Goal: Transaction & Acquisition: Purchase product/service

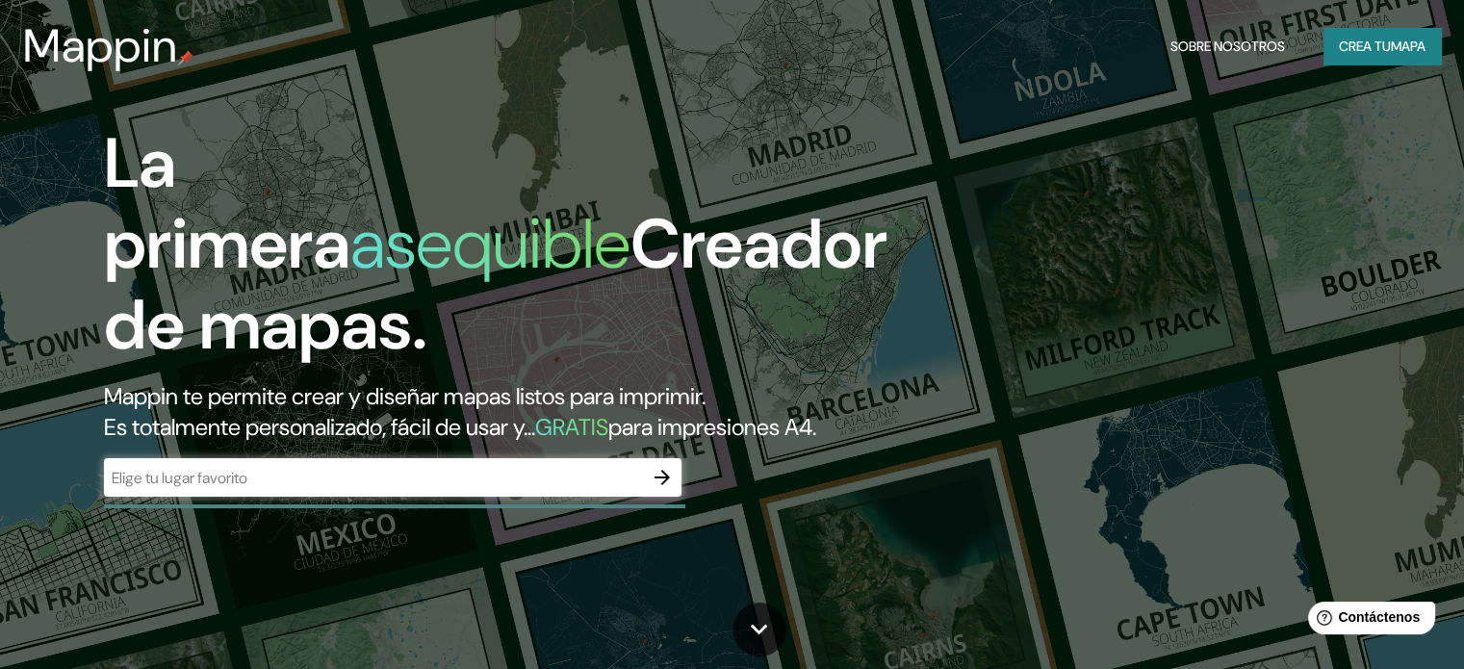
click at [472, 394] on font "Mappin te permite crear y diseñar mapas listos para imprimir." at bounding box center [404, 396] width 601 height 30
click at [666, 485] on icon "button" at bounding box center [661, 477] width 15 height 15
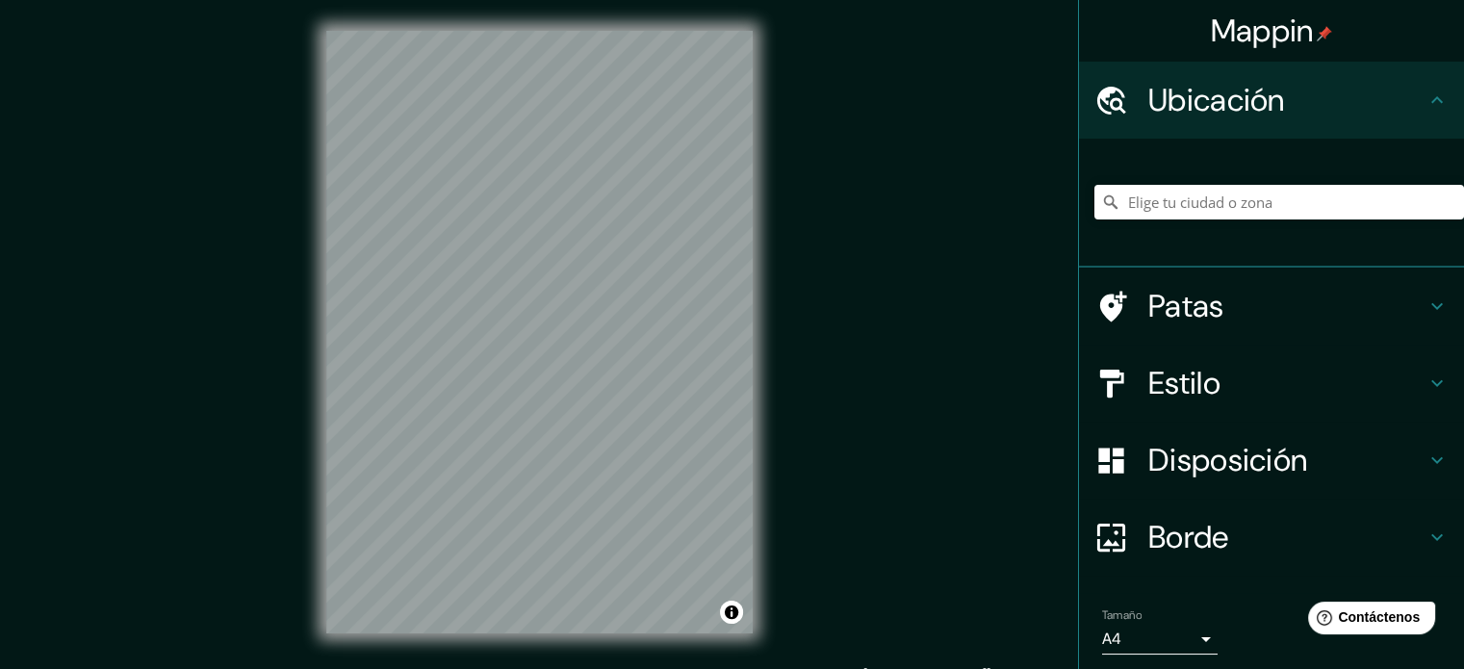
click at [1166, 171] on div at bounding box center [1279, 202] width 370 height 96
click at [1153, 211] on input "Elige tu ciudad o zona" at bounding box center [1279, 202] width 370 height 35
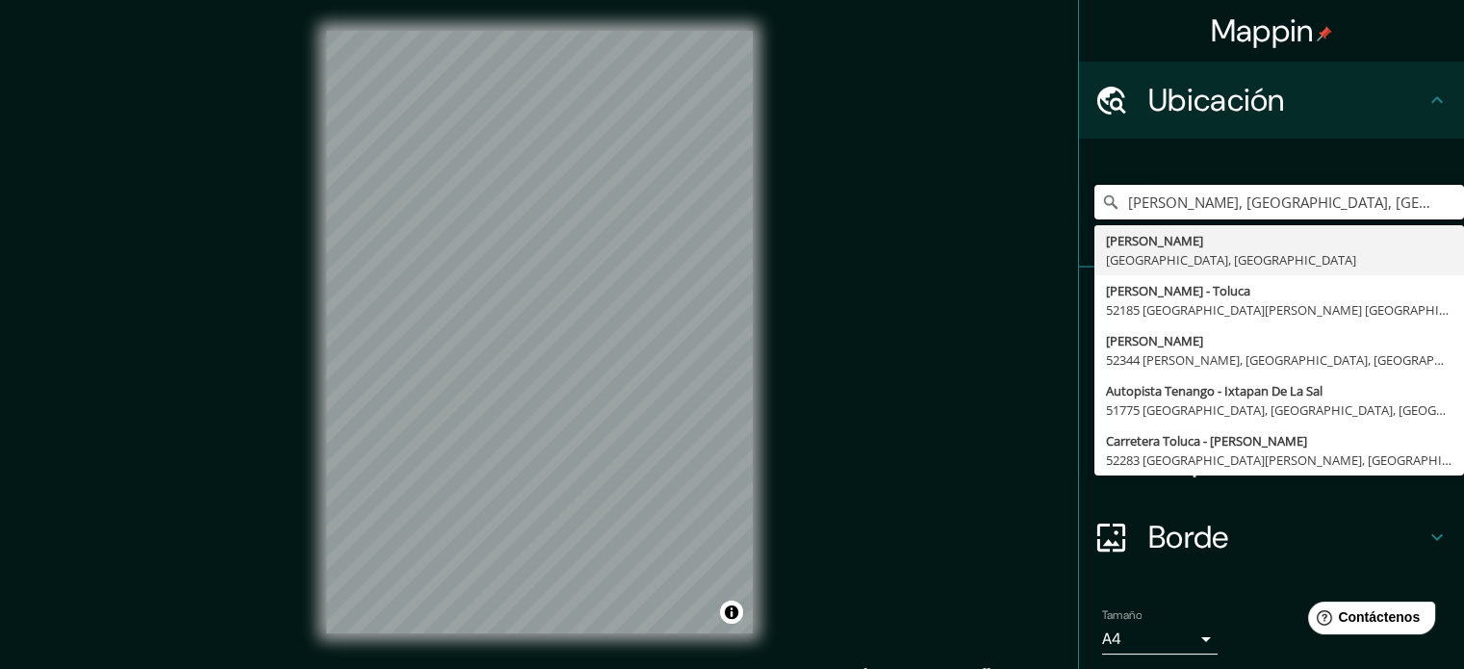
type input "[PERSON_NAME], [GEOGRAPHIC_DATA], [GEOGRAPHIC_DATA]"
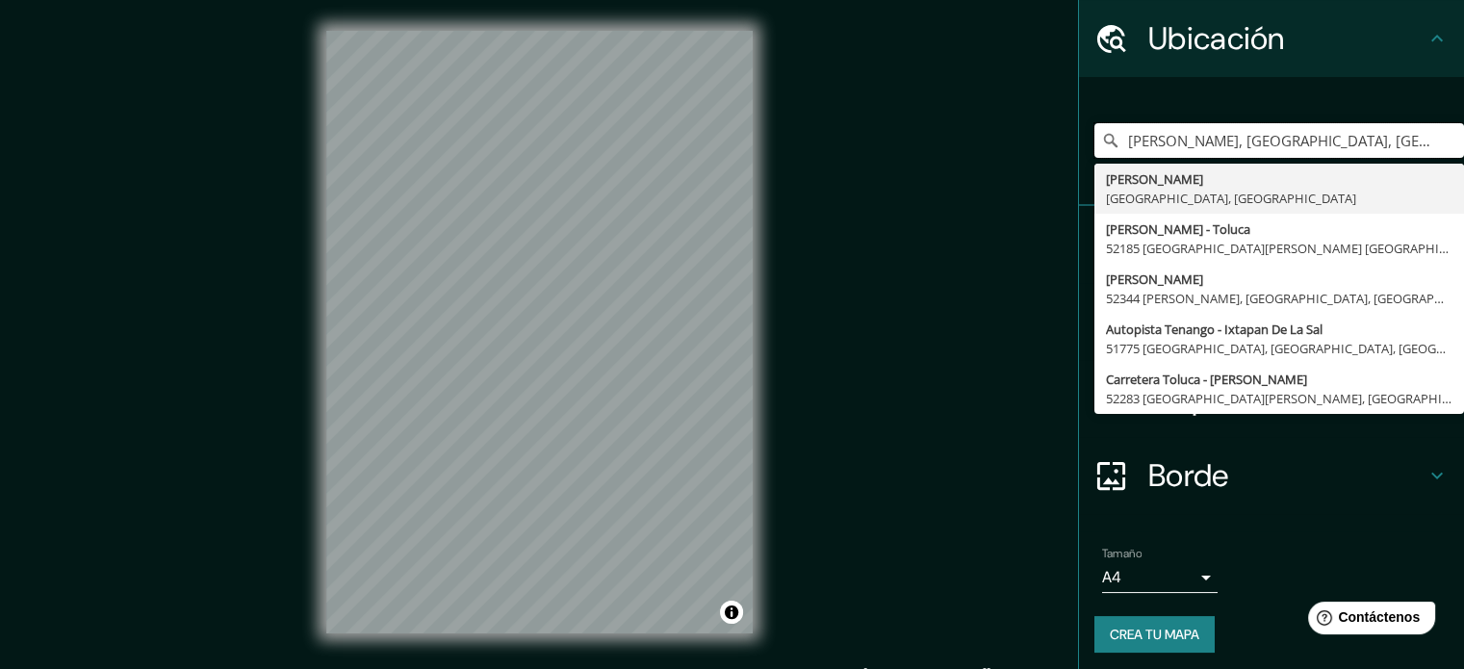
scroll to position [66, 0]
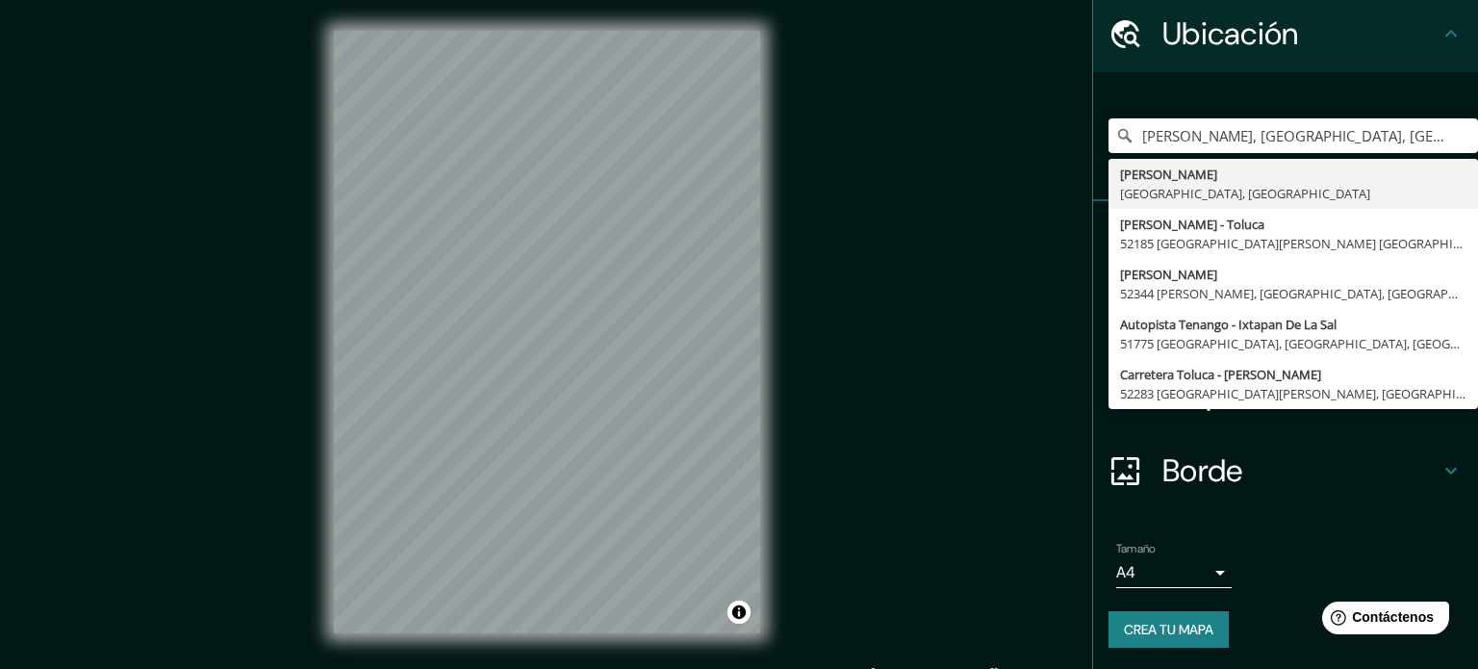
click at [1184, 575] on body "Mappin Ubicación [PERSON_NAME], [GEOGRAPHIC_DATA], [GEOGRAPHIC_DATA] [PERSON_NA…" at bounding box center [739, 334] width 1478 height 669
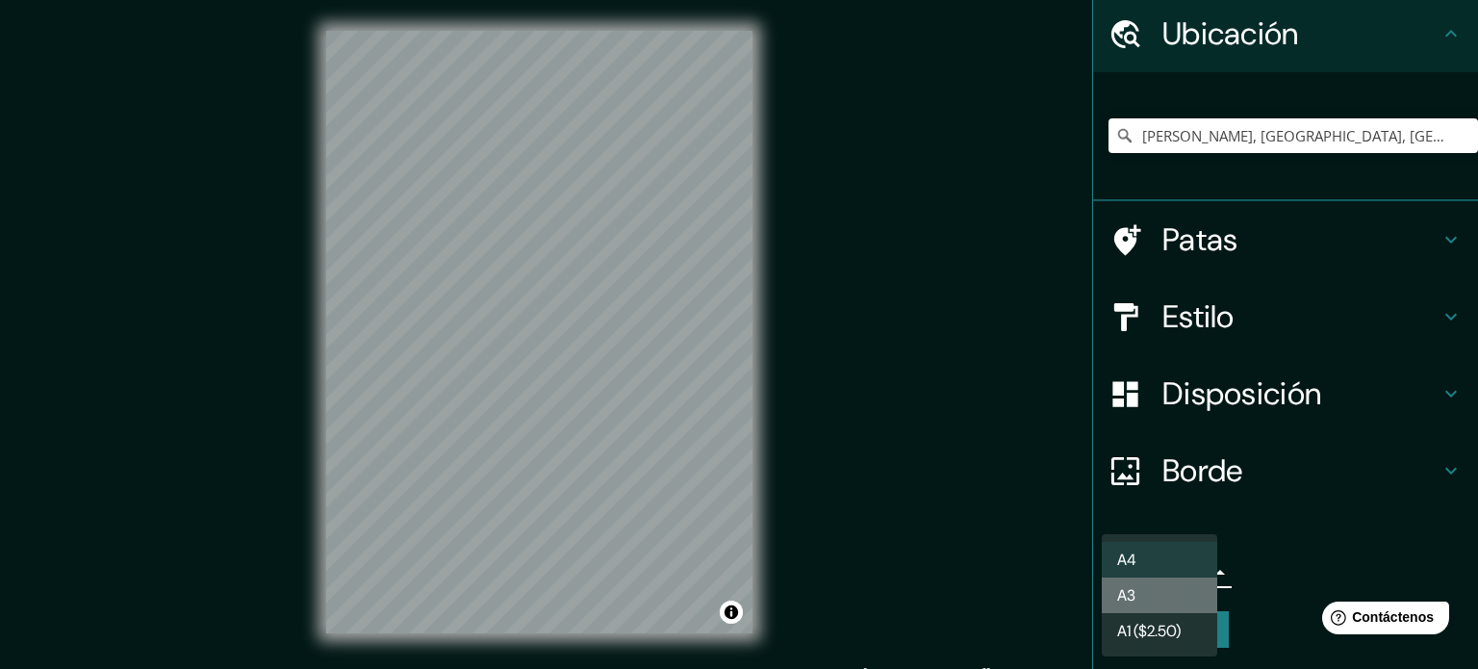
click at [1166, 601] on li "A3" at bounding box center [1159, 595] width 115 height 36
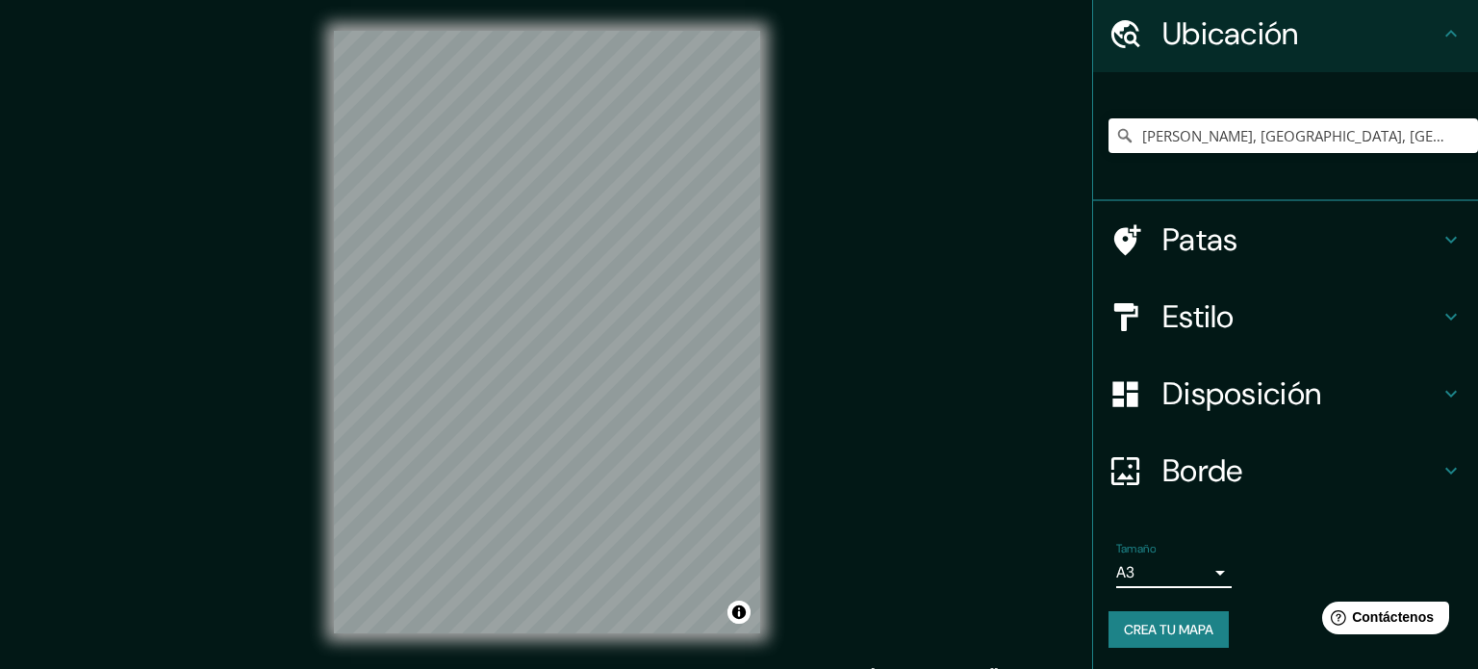
click at [1142, 575] on body "Mappin Ubicación [PERSON_NAME], [GEOGRAPHIC_DATA], [GEOGRAPHIC_DATA] [PERSON_NA…" at bounding box center [739, 334] width 1478 height 669
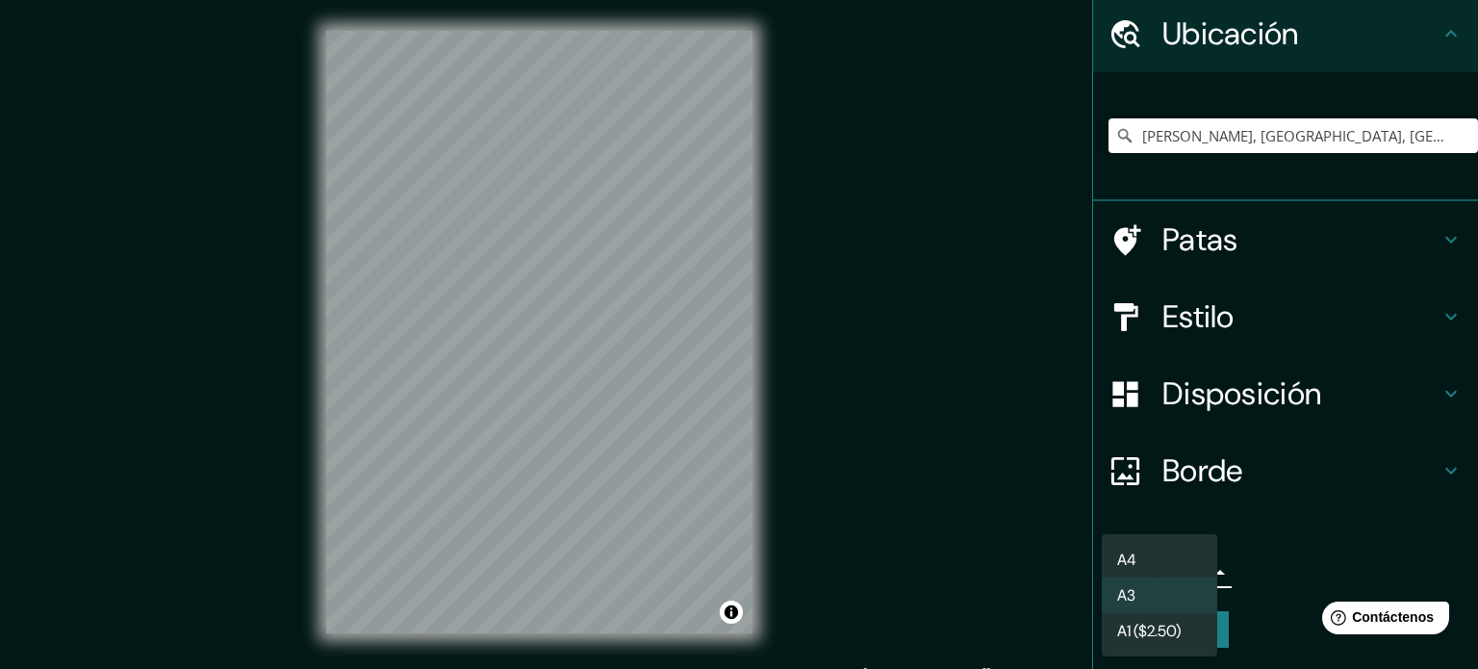
drag, startPoint x: 1155, startPoint y: 626, endPoint x: 1157, endPoint y: 559, distance: 67.4
click at [1157, 559] on ul "A4 A3 A1 ($2.50)" at bounding box center [1159, 595] width 115 height 122
click at [1157, 559] on li "A4" at bounding box center [1159, 560] width 115 height 36
type input "single"
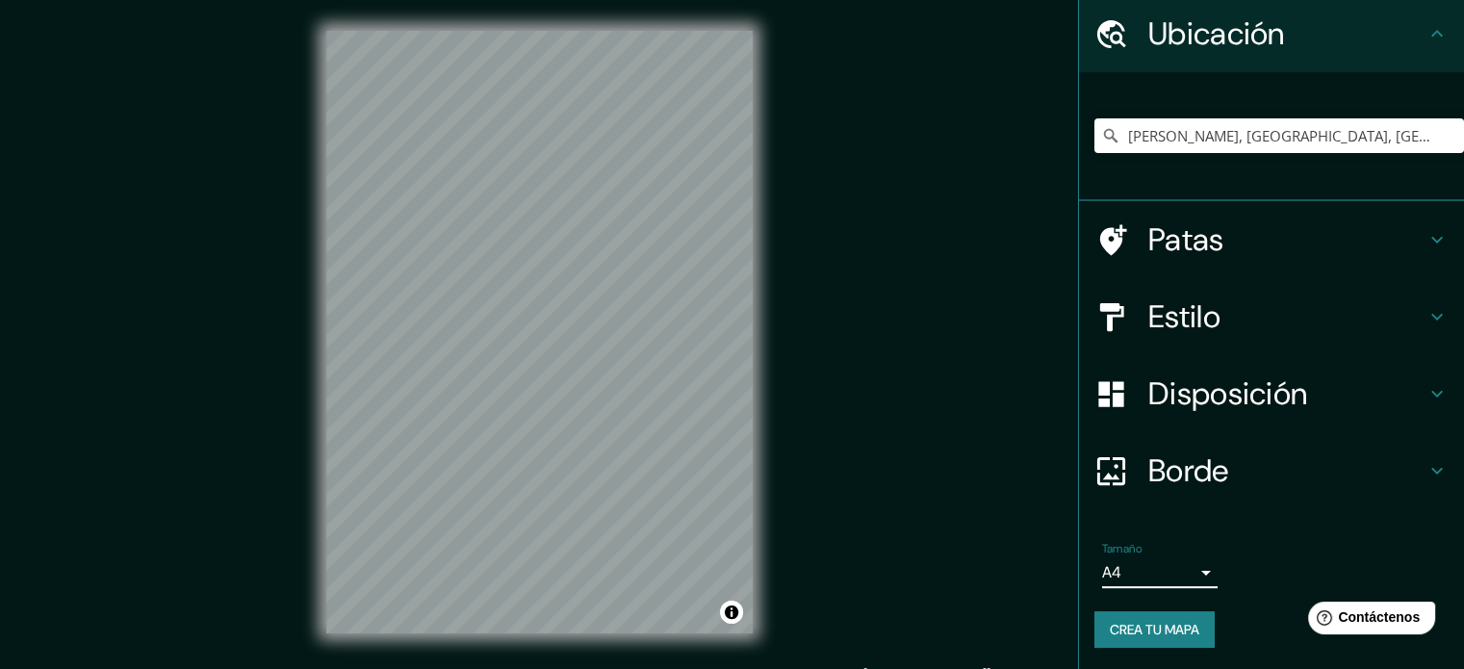
click at [1201, 395] on font "Disposición" at bounding box center [1227, 393] width 159 height 40
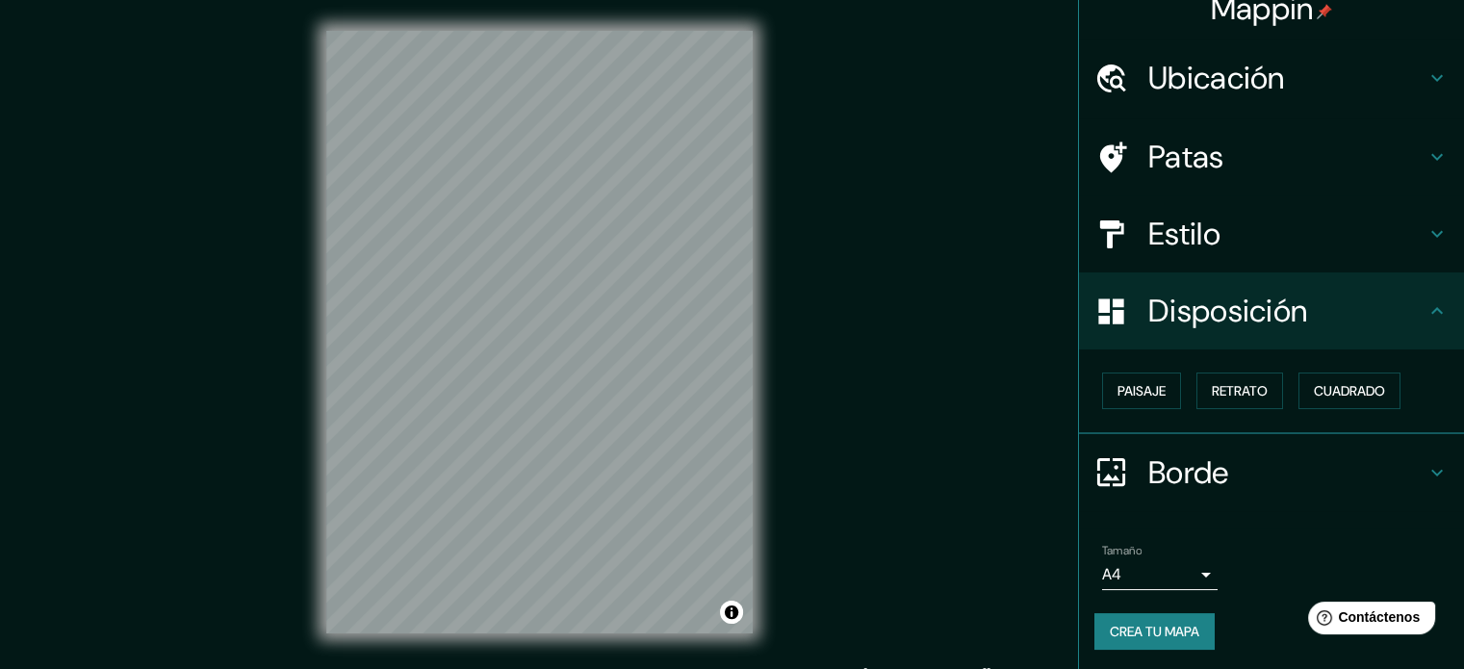
scroll to position [23, 0]
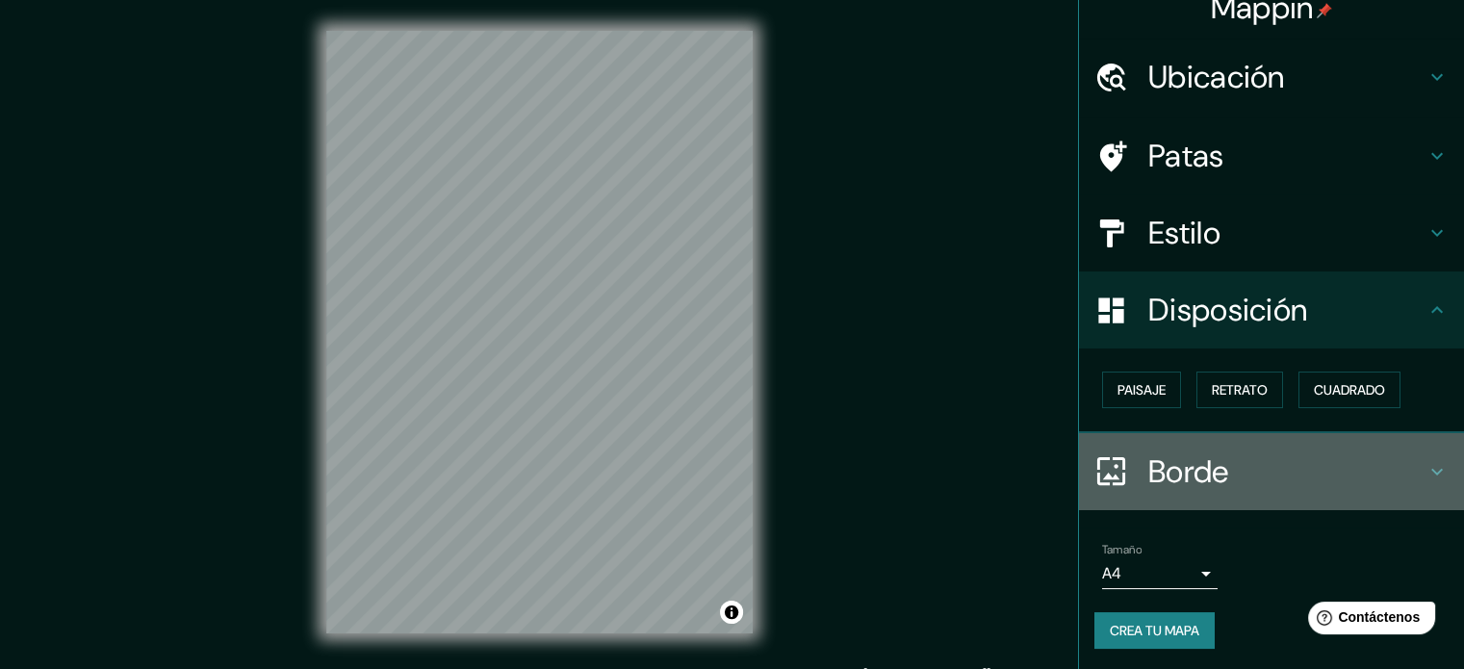
click at [1173, 469] on font "Borde" at bounding box center [1188, 471] width 81 height 40
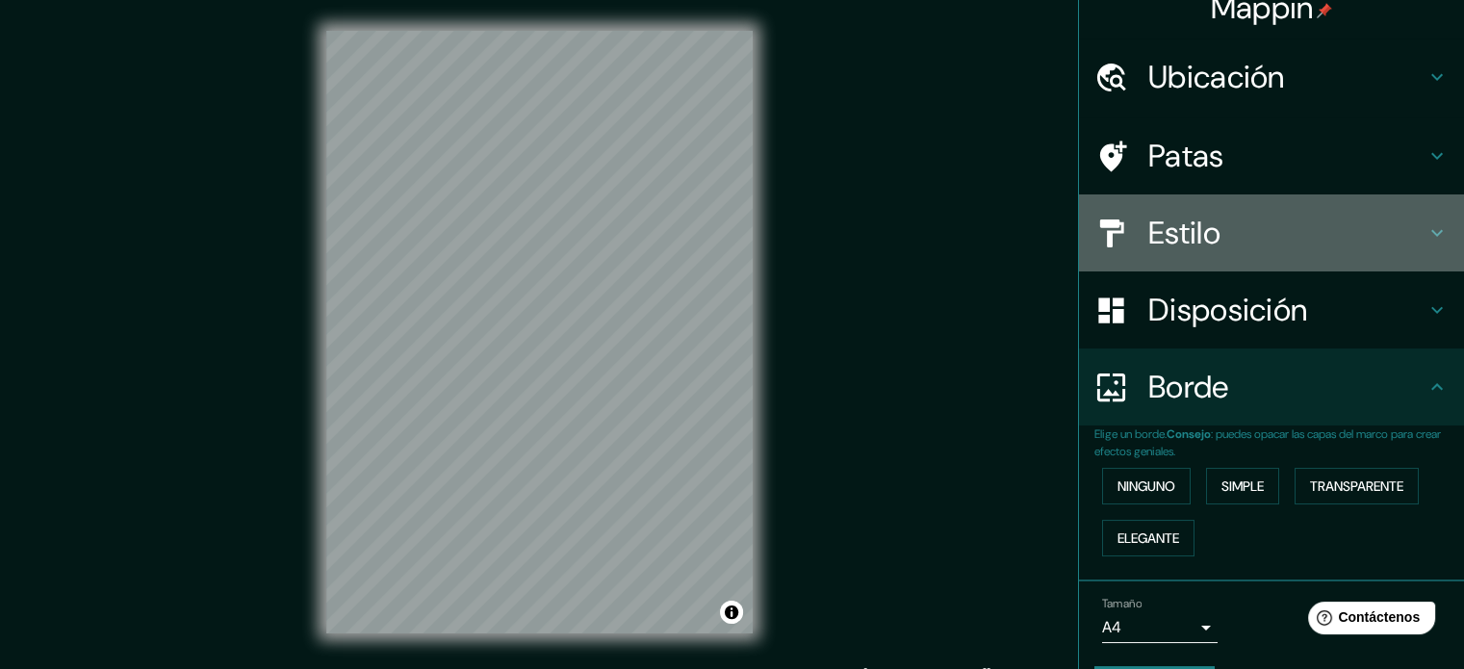
click at [1201, 218] on font "Estilo" at bounding box center [1184, 233] width 72 height 40
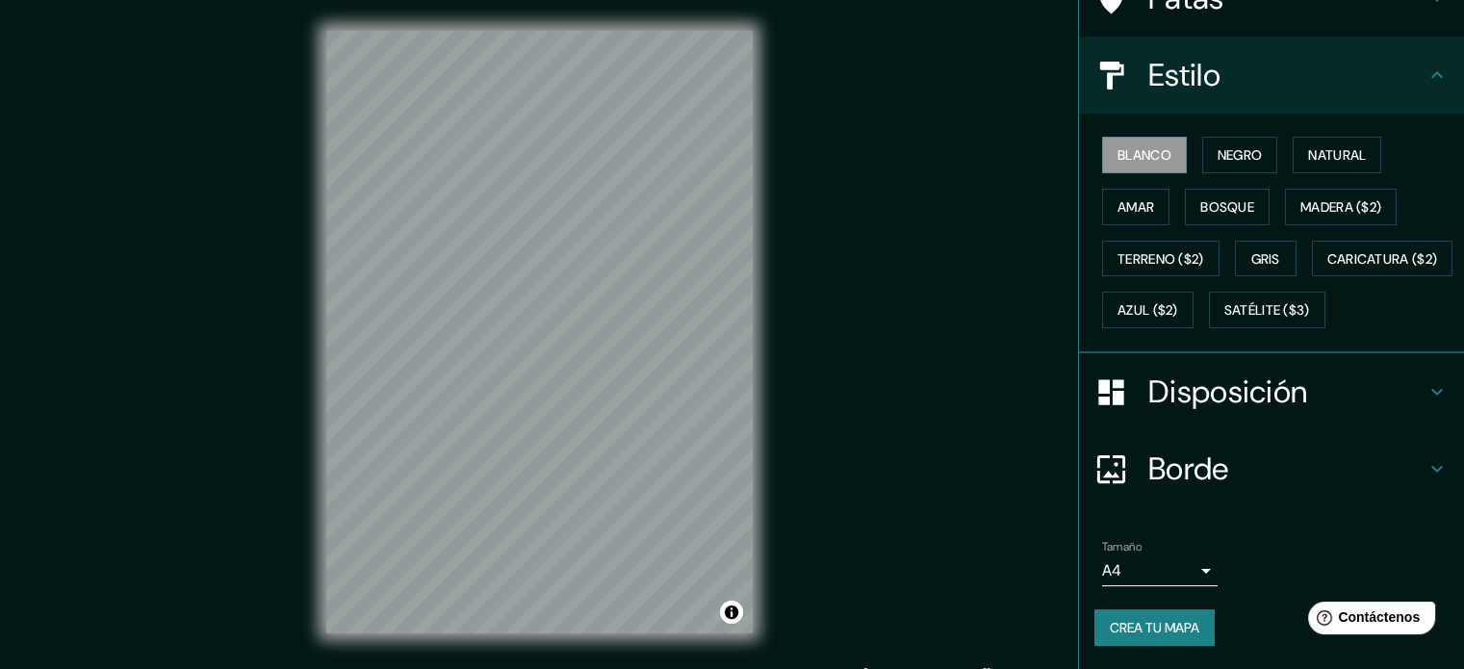
click at [1261, 453] on h4 "Borde" at bounding box center [1286, 468] width 277 height 38
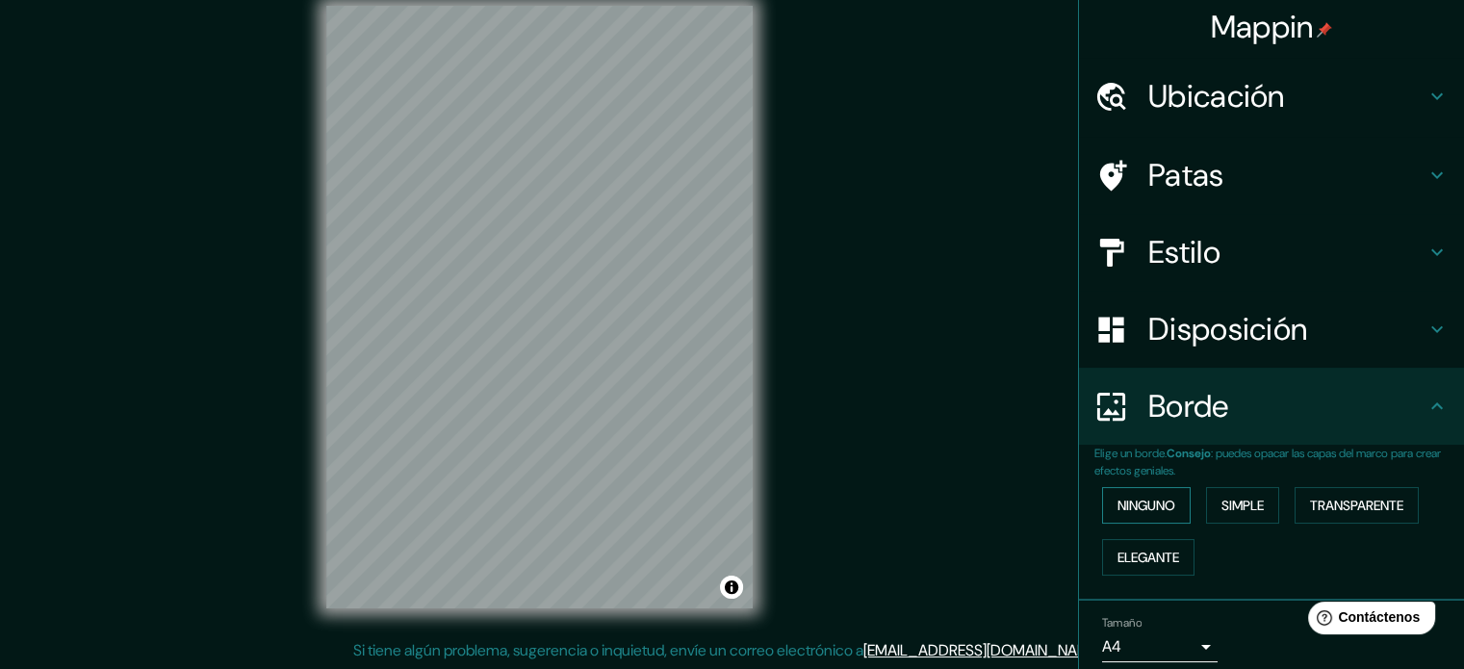
scroll to position [0, 0]
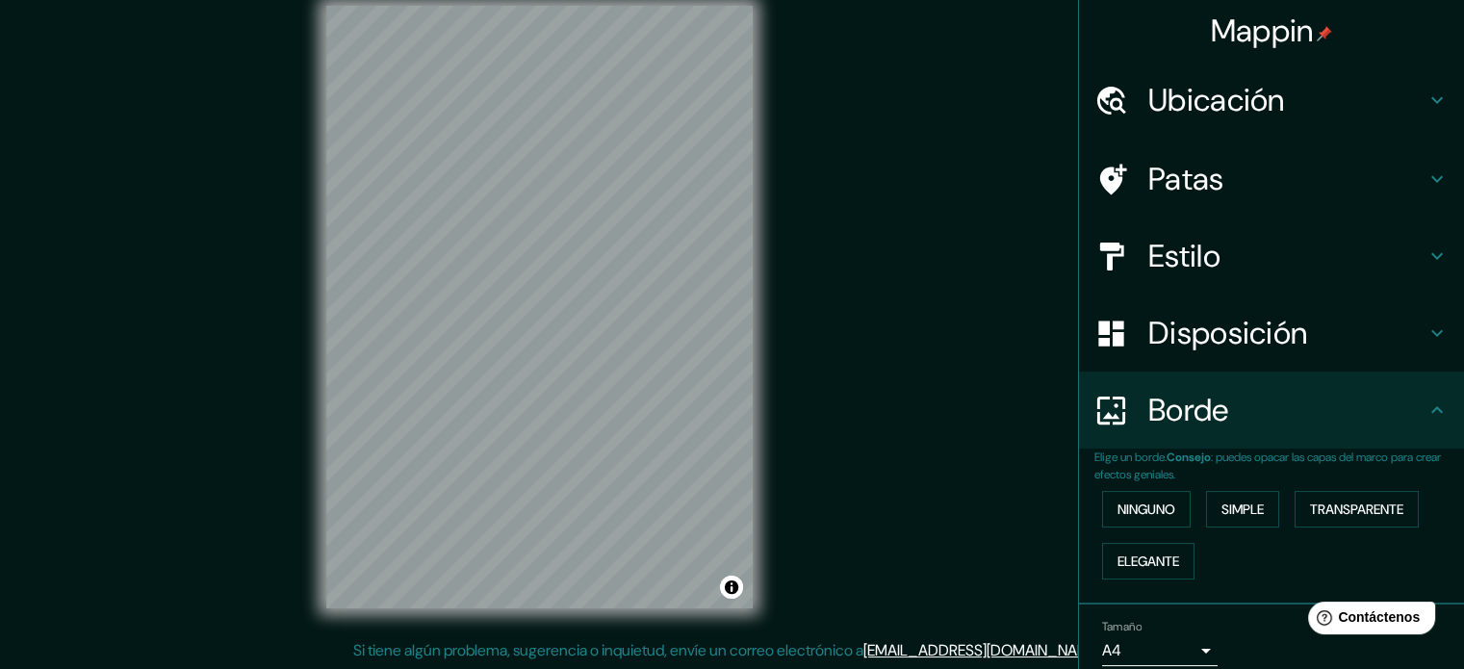
click at [1244, 320] on font "Disposición" at bounding box center [1227, 333] width 159 height 40
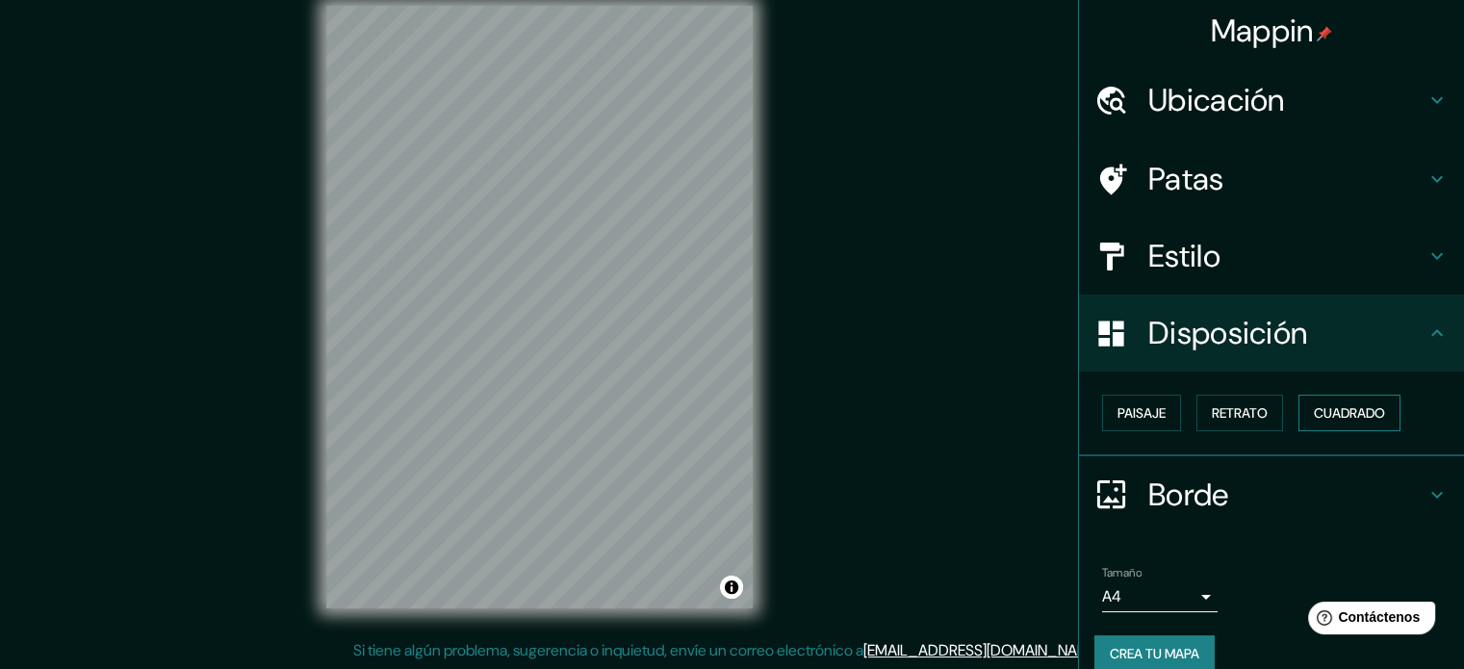
click at [1340, 408] on font "Cuadrado" at bounding box center [1349, 412] width 71 height 17
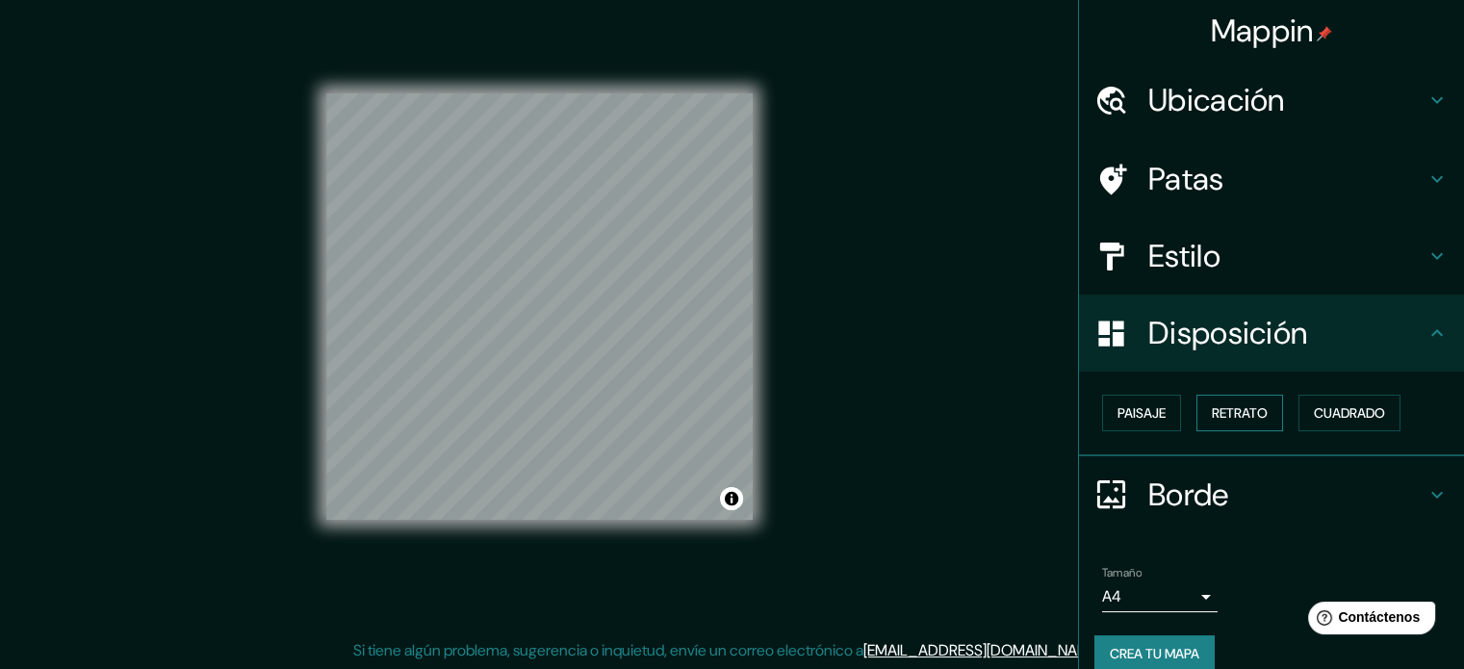
click at [1249, 408] on font "Retrato" at bounding box center [1240, 412] width 56 height 17
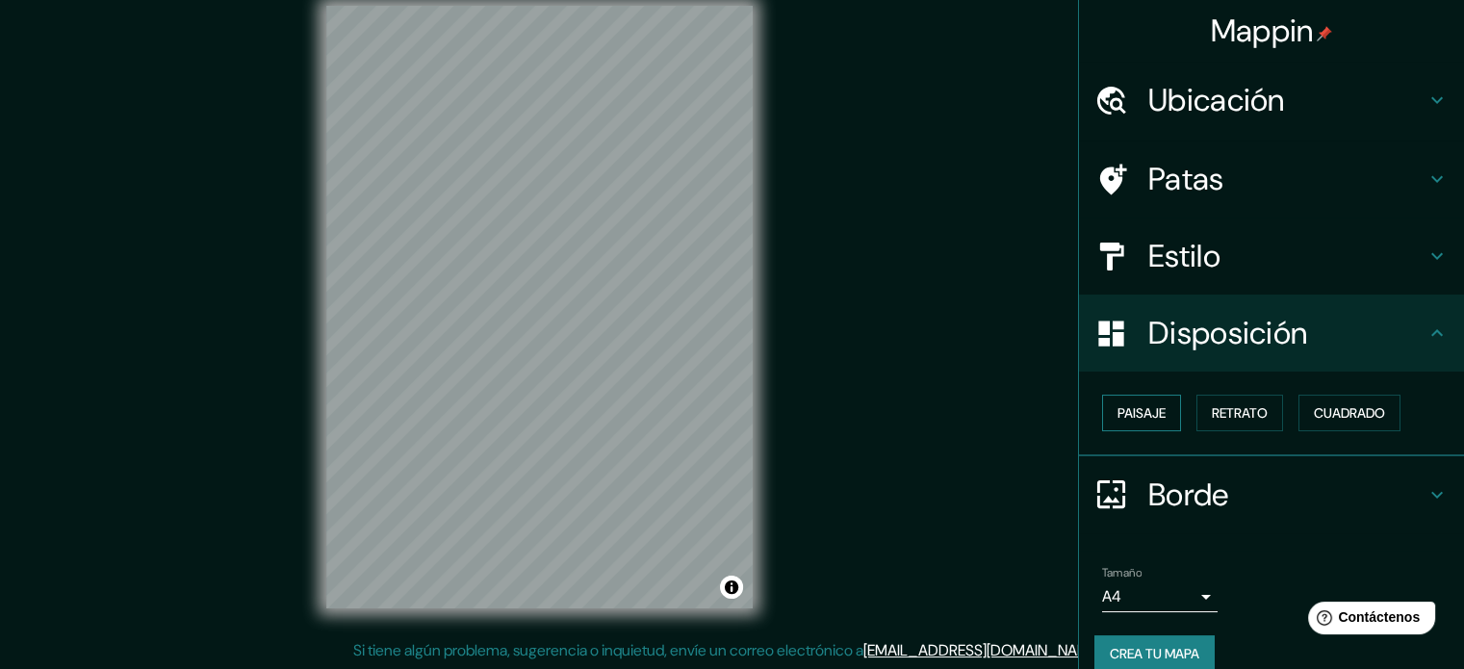
click at [1167, 417] on button "Paisaje" at bounding box center [1141, 413] width 79 height 37
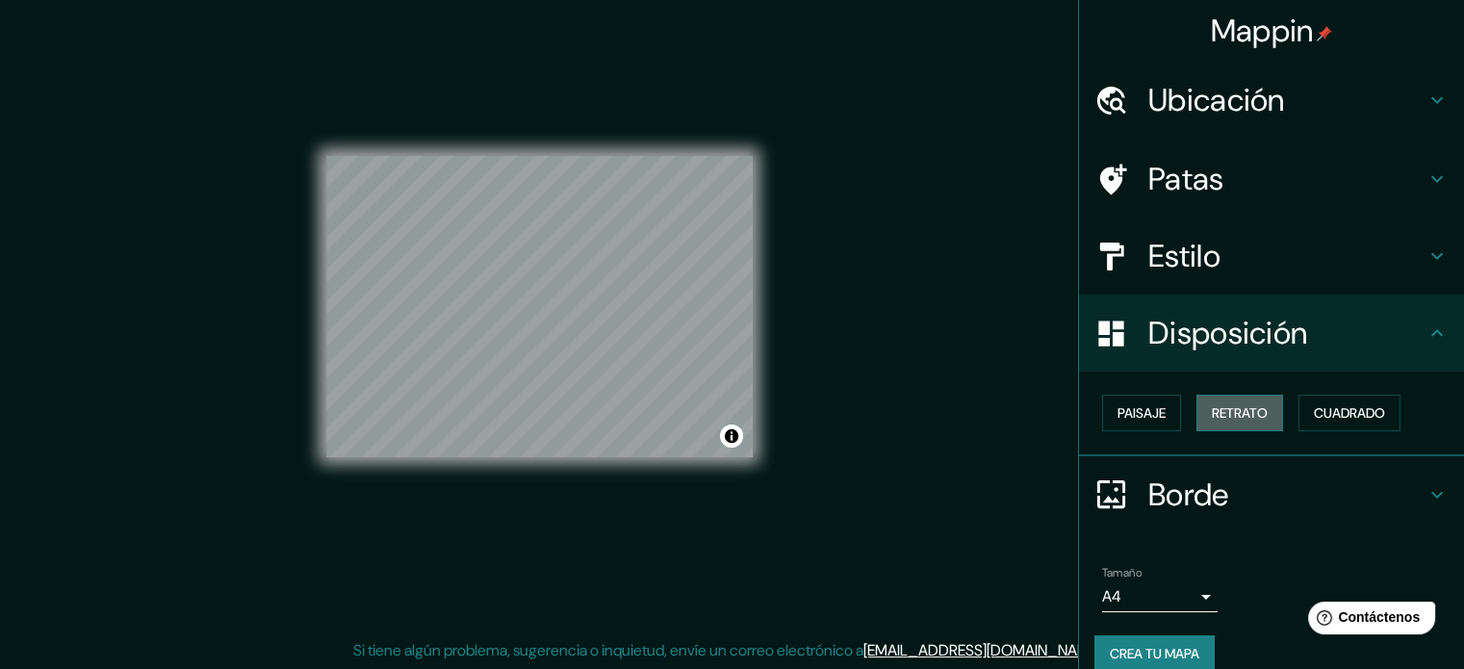
click at [1242, 411] on font "Retrato" at bounding box center [1240, 412] width 56 height 17
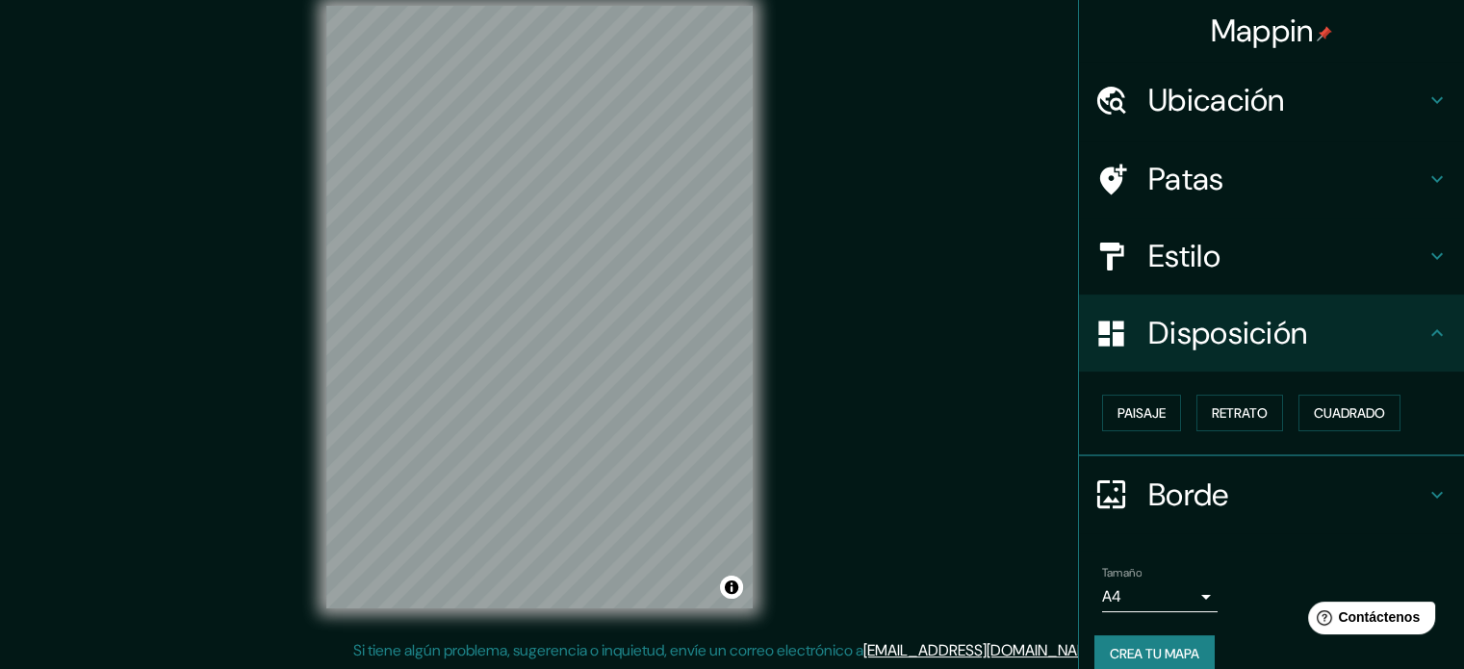
click at [577, 0] on html "Mappin Ubicación [PERSON_NAME], [GEOGRAPHIC_DATA], [GEOGRAPHIC_DATA] [PERSON_NA…" at bounding box center [732, 309] width 1464 height 669
click at [624, 0] on div "© Mapbox © OpenStreetMap Improve this map" at bounding box center [539, 307] width 488 height 664
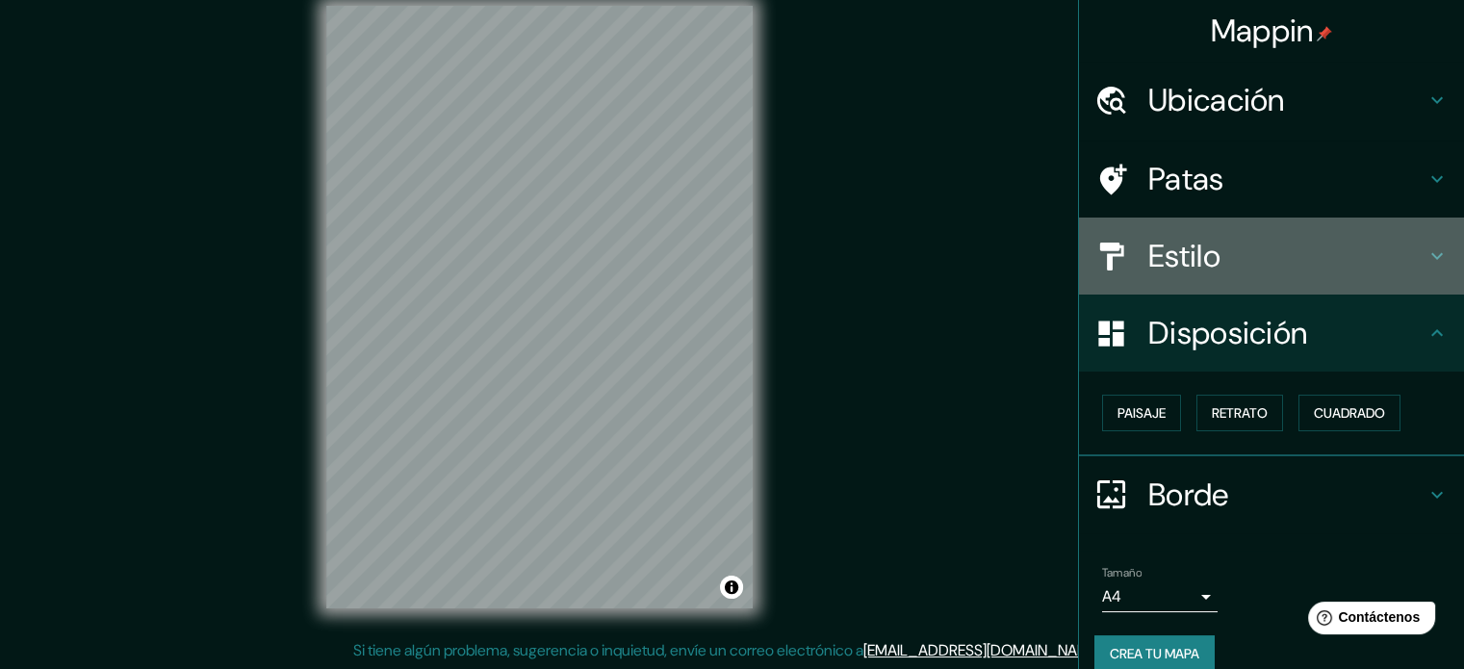
click at [1186, 243] on font "Estilo" at bounding box center [1184, 256] width 72 height 40
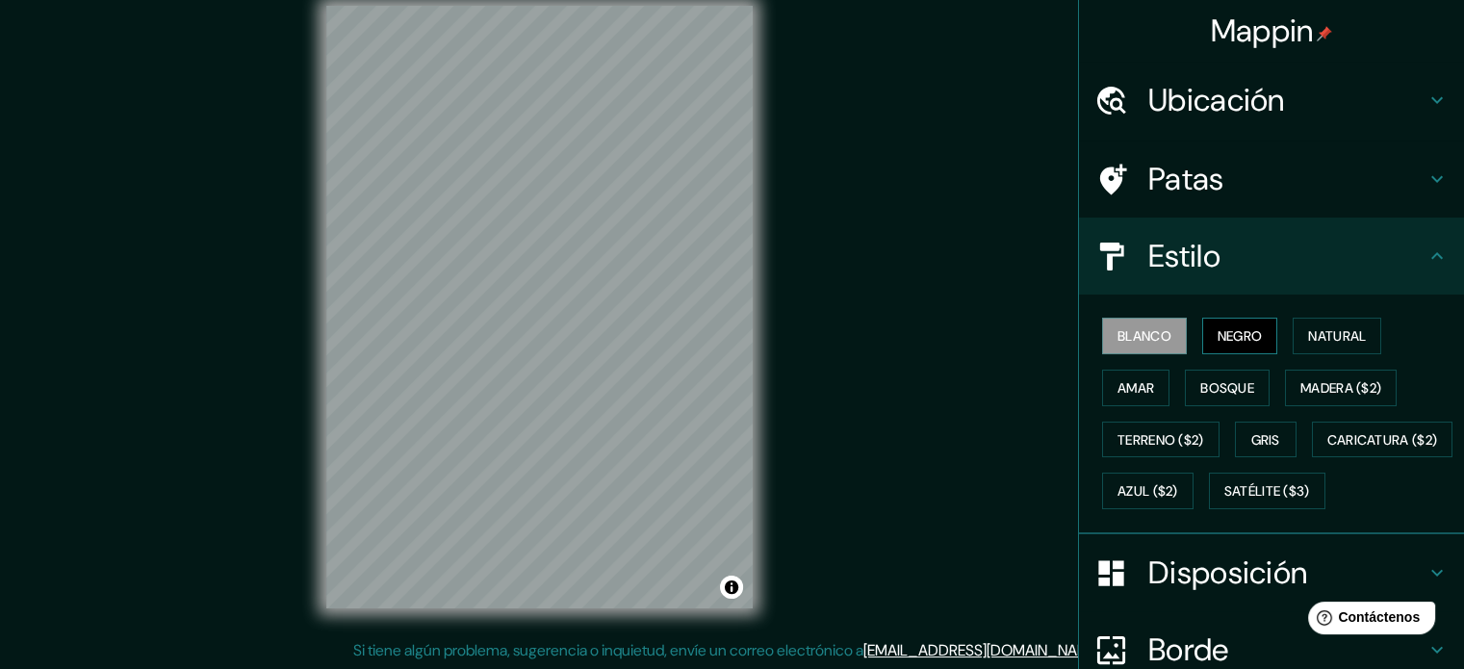
click at [1217, 337] on font "Negro" at bounding box center [1239, 335] width 45 height 17
click at [1117, 337] on font "Blanco" at bounding box center [1144, 335] width 54 height 17
click at [1355, 330] on font "Natural" at bounding box center [1337, 335] width 58 height 17
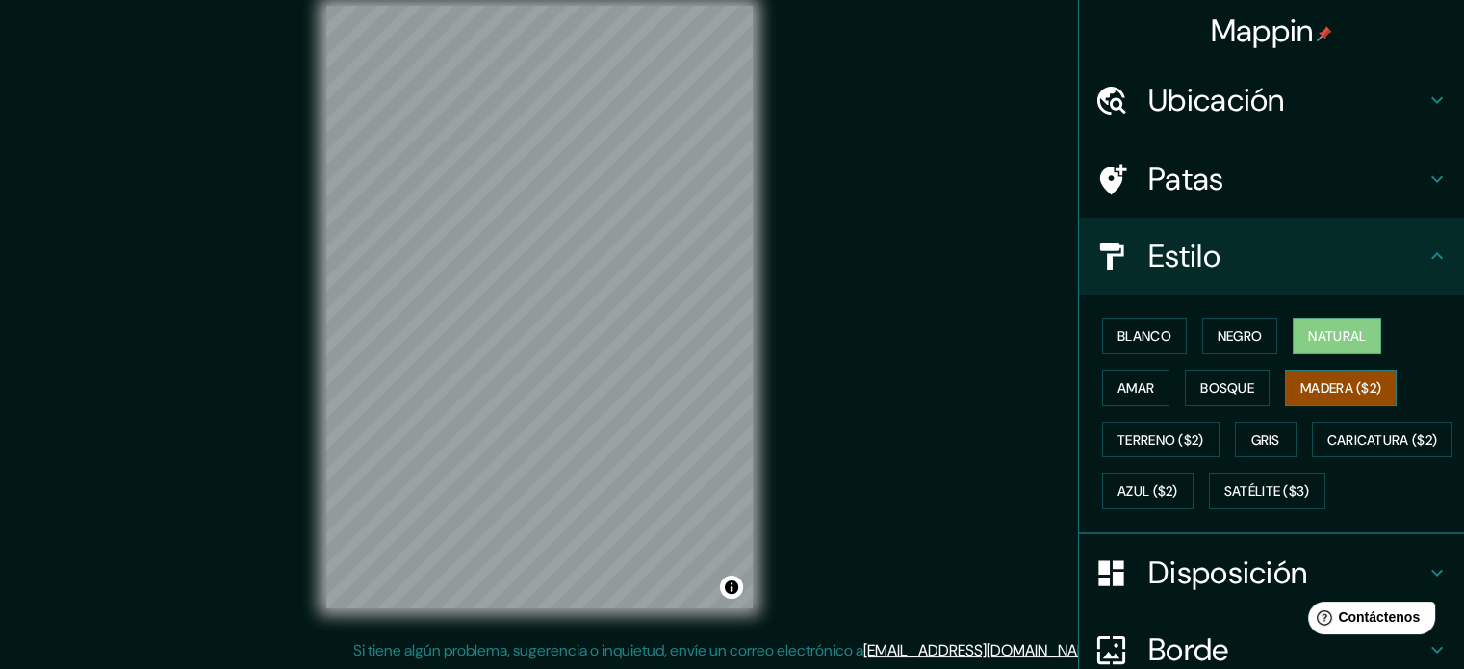
click at [1337, 384] on font "Madera ($2)" at bounding box center [1340, 387] width 81 height 17
click at [1254, 399] on button "Bosque" at bounding box center [1227, 388] width 85 height 37
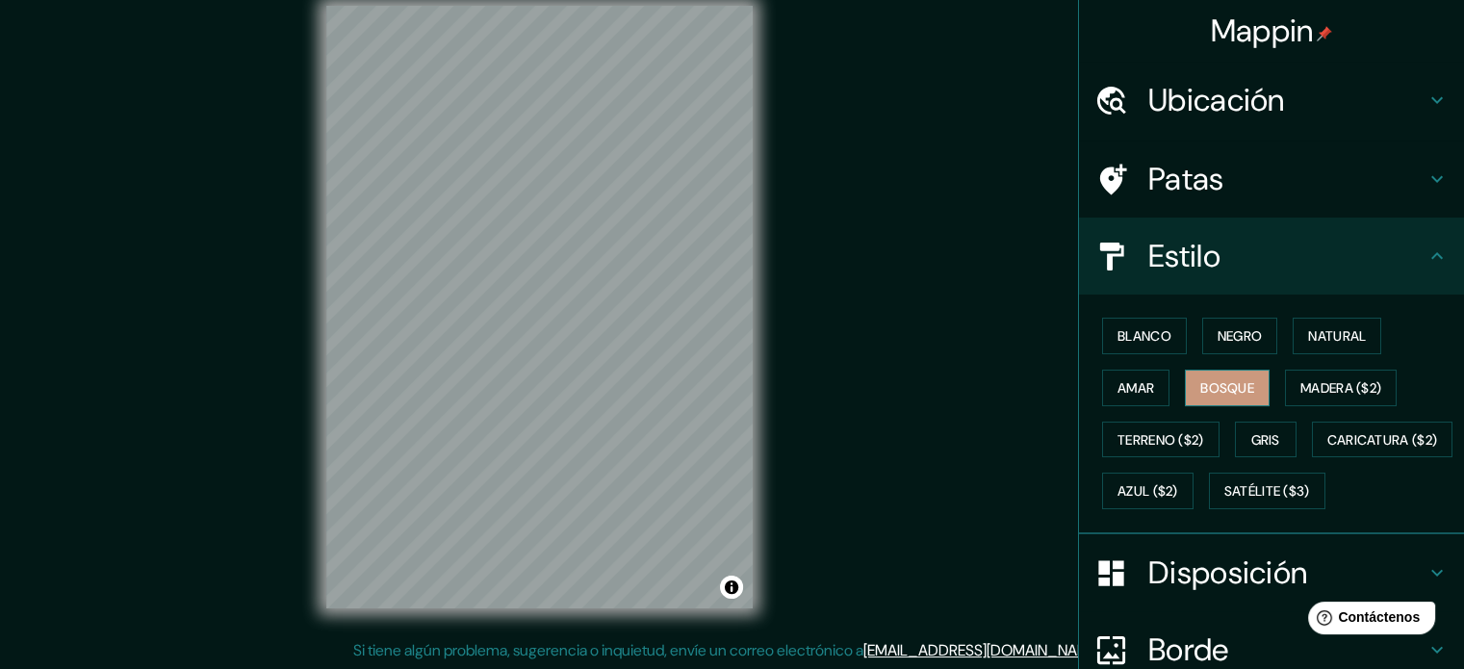
click at [1185, 395] on button "Bosque" at bounding box center [1227, 388] width 85 height 37
click at [1120, 388] on font "Amar" at bounding box center [1135, 387] width 37 height 17
click at [1124, 340] on font "Blanco" at bounding box center [1144, 335] width 54 height 17
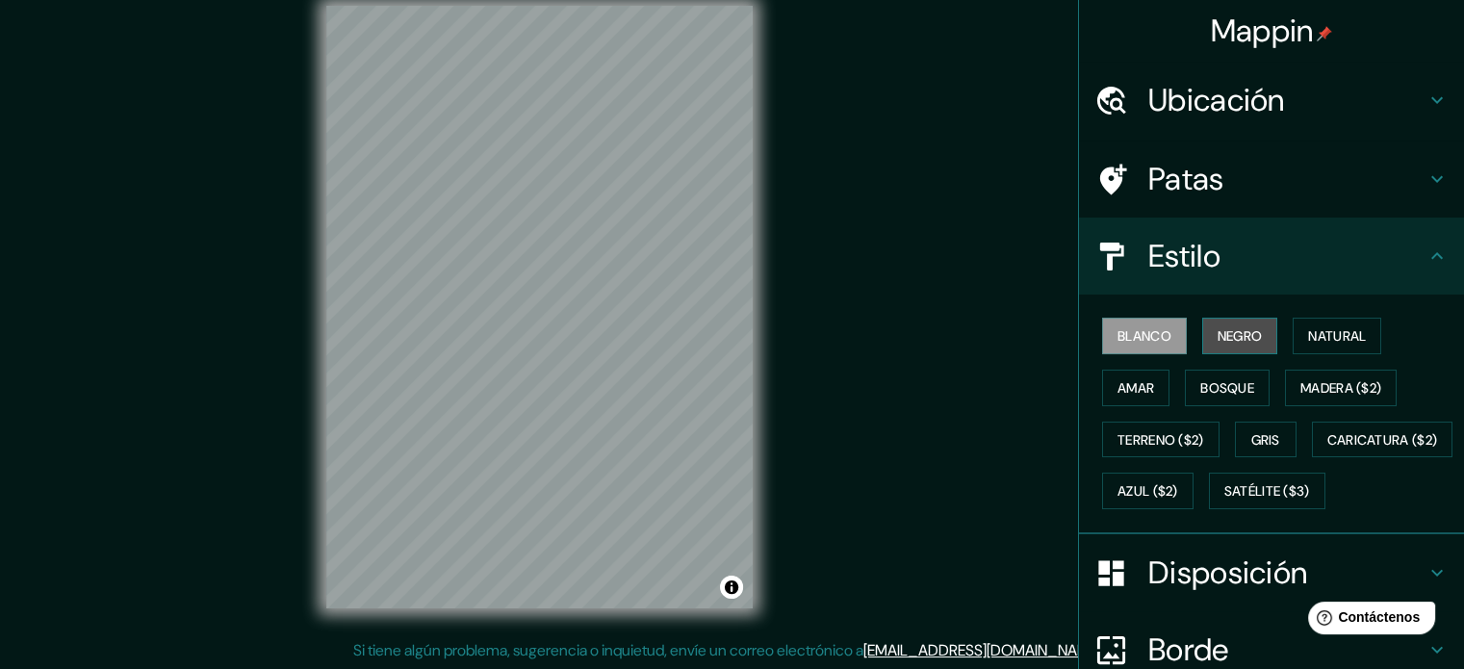
click at [1232, 337] on font "Negro" at bounding box center [1239, 335] width 45 height 17
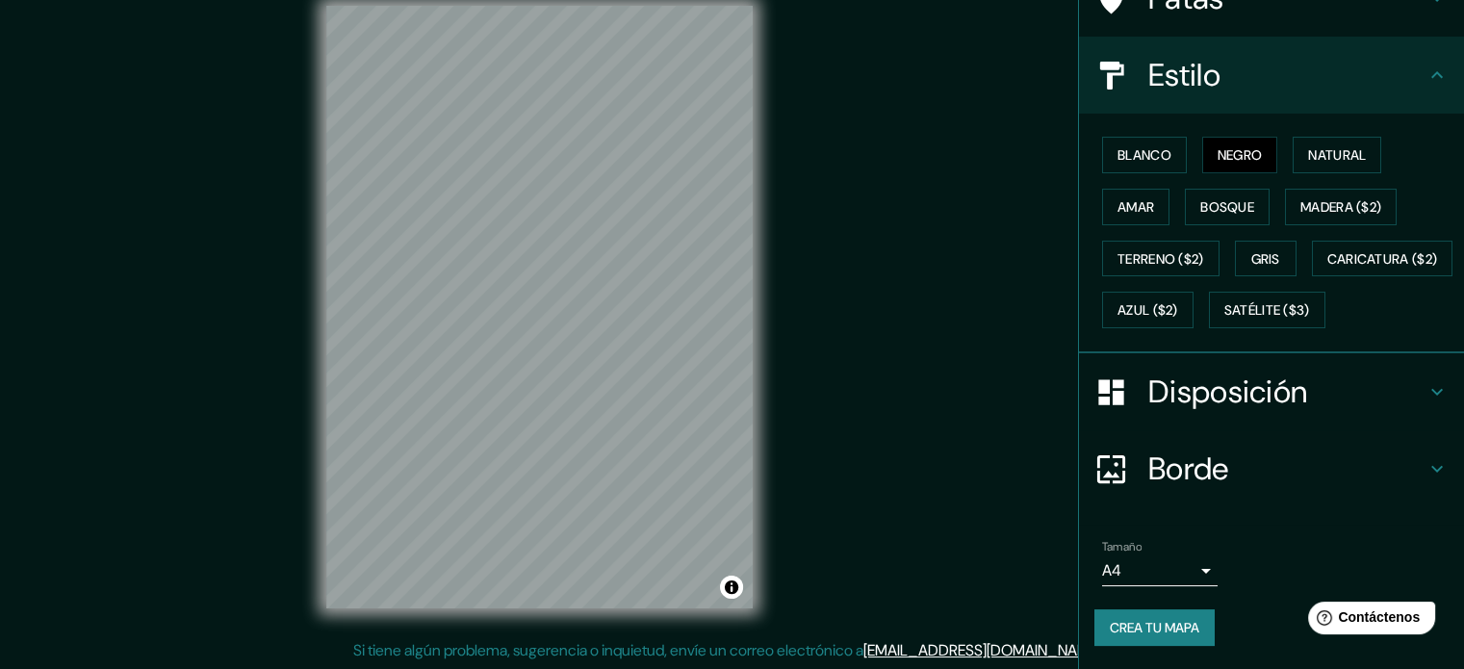
scroll to position [227, 0]
click at [1110, 630] on font "Crea tu mapa" at bounding box center [1154, 627] width 89 height 17
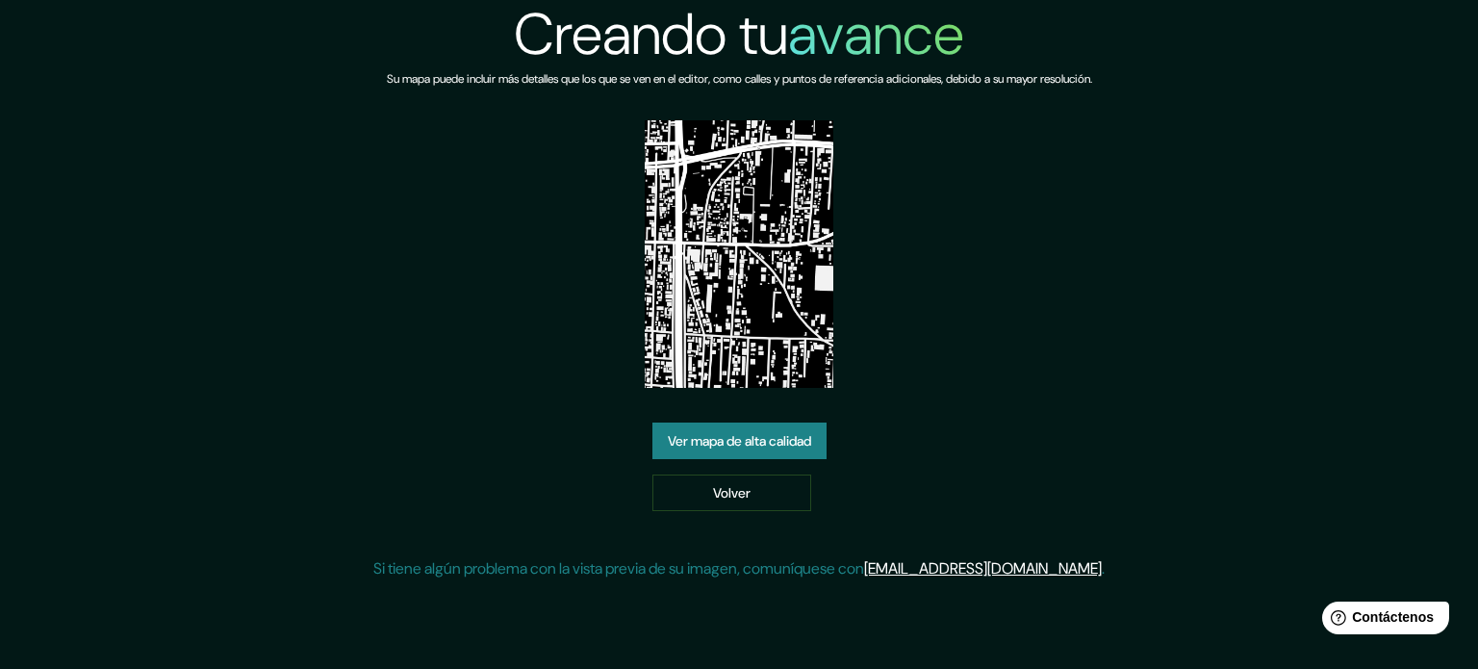
click at [769, 442] on font "Ver mapa de alta calidad" at bounding box center [739, 440] width 143 height 17
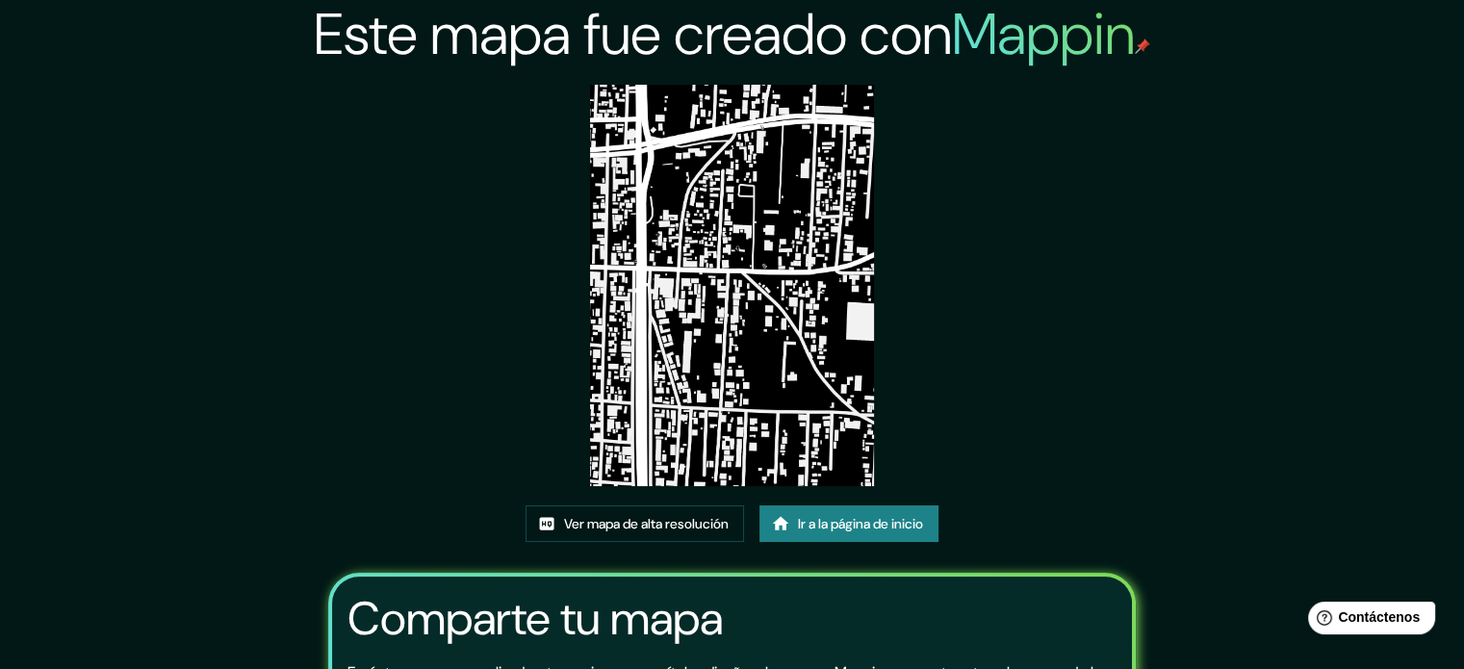
click at [775, 326] on img at bounding box center [732, 285] width 284 height 401
click at [747, 286] on img at bounding box center [732, 285] width 284 height 401
click at [695, 517] on font "Ver mapa de alta resolución" at bounding box center [646, 523] width 165 height 17
click at [792, 520] on link "Ir a la página de inicio" at bounding box center [848, 523] width 179 height 37
click at [636, 527] on font "Ver mapa de alta resolución" at bounding box center [646, 523] width 165 height 17
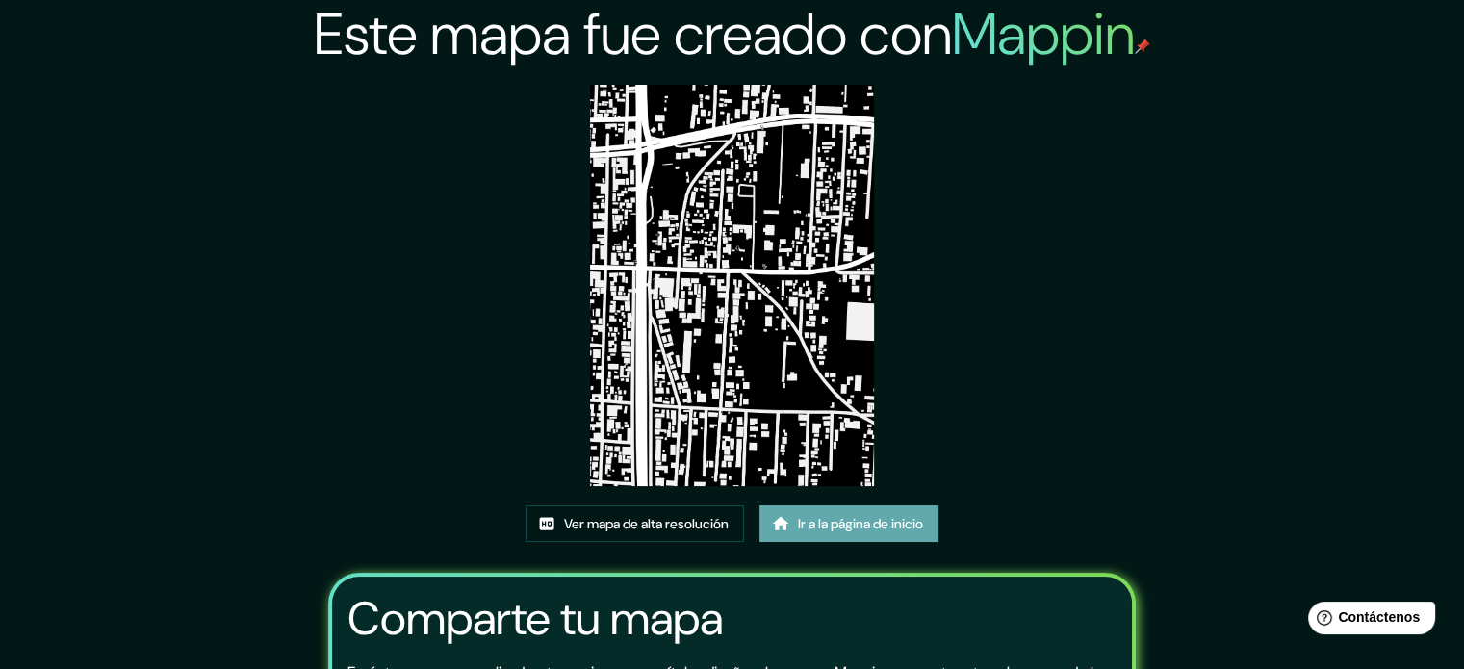
click at [870, 518] on font "Ir a la página de inicio" at bounding box center [860, 523] width 125 height 17
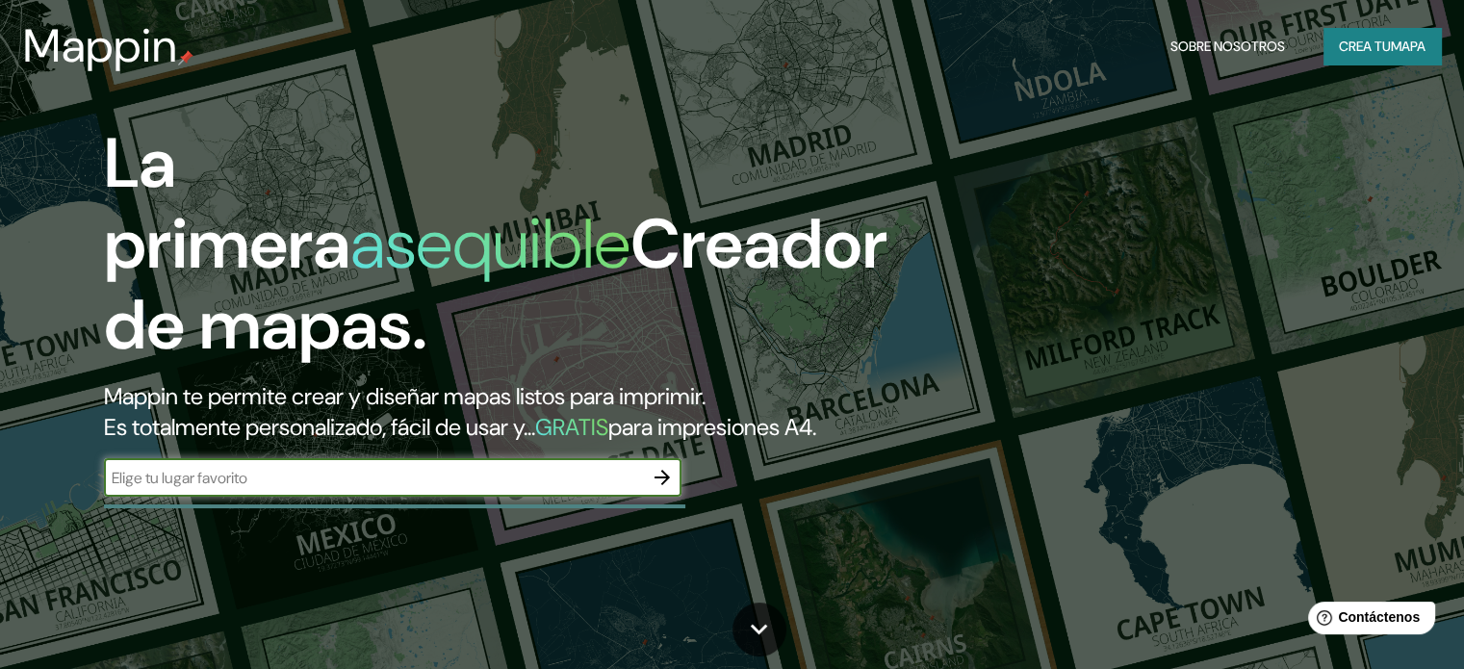
click at [660, 489] on icon "button" at bounding box center [662, 477] width 23 height 23
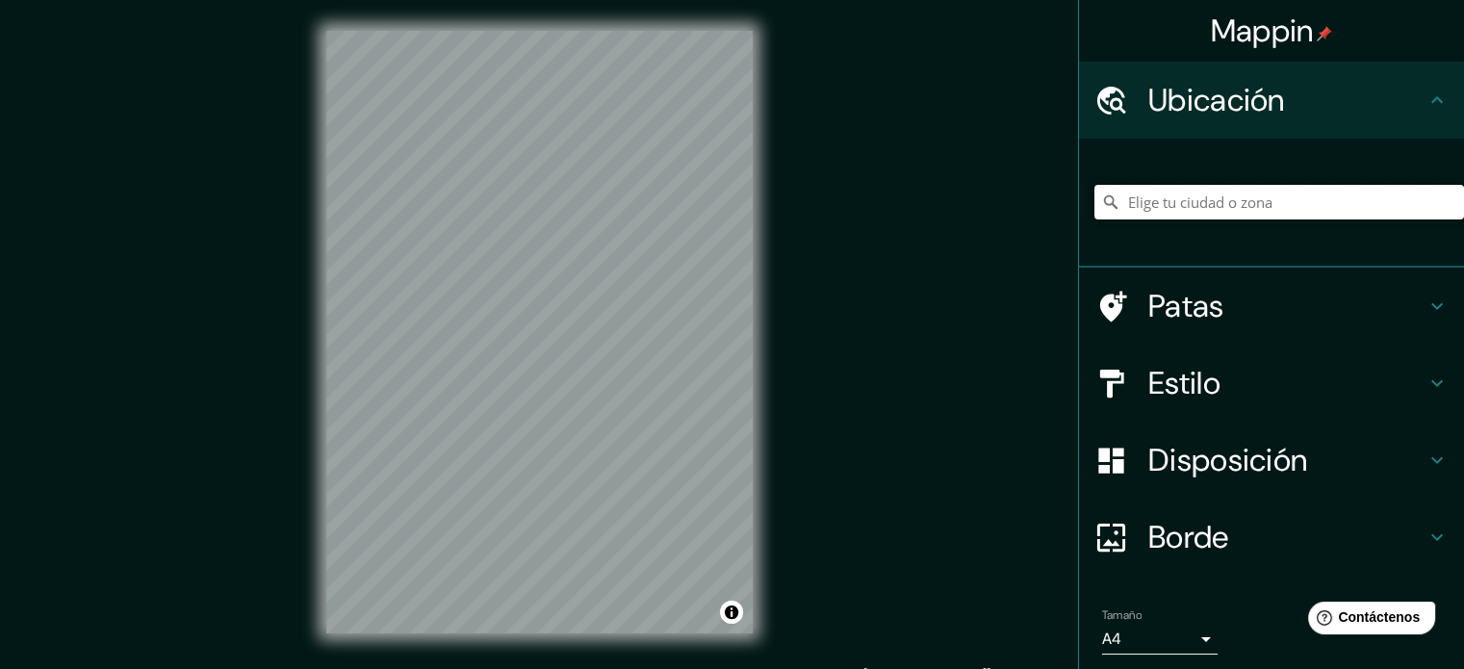
click at [1313, 195] on input "Elige tu ciudad o zona" at bounding box center [1279, 202] width 370 height 35
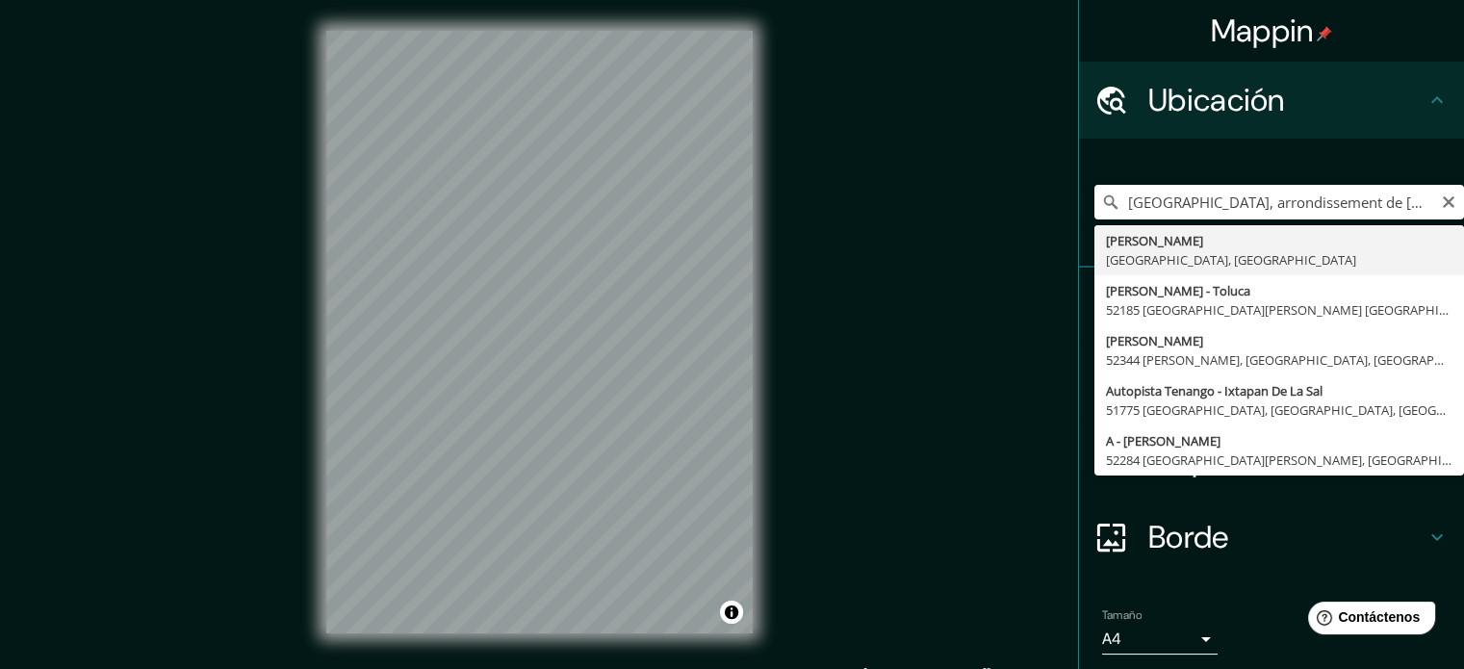
type input "[PERSON_NAME], [GEOGRAPHIC_DATA], [GEOGRAPHIC_DATA]"
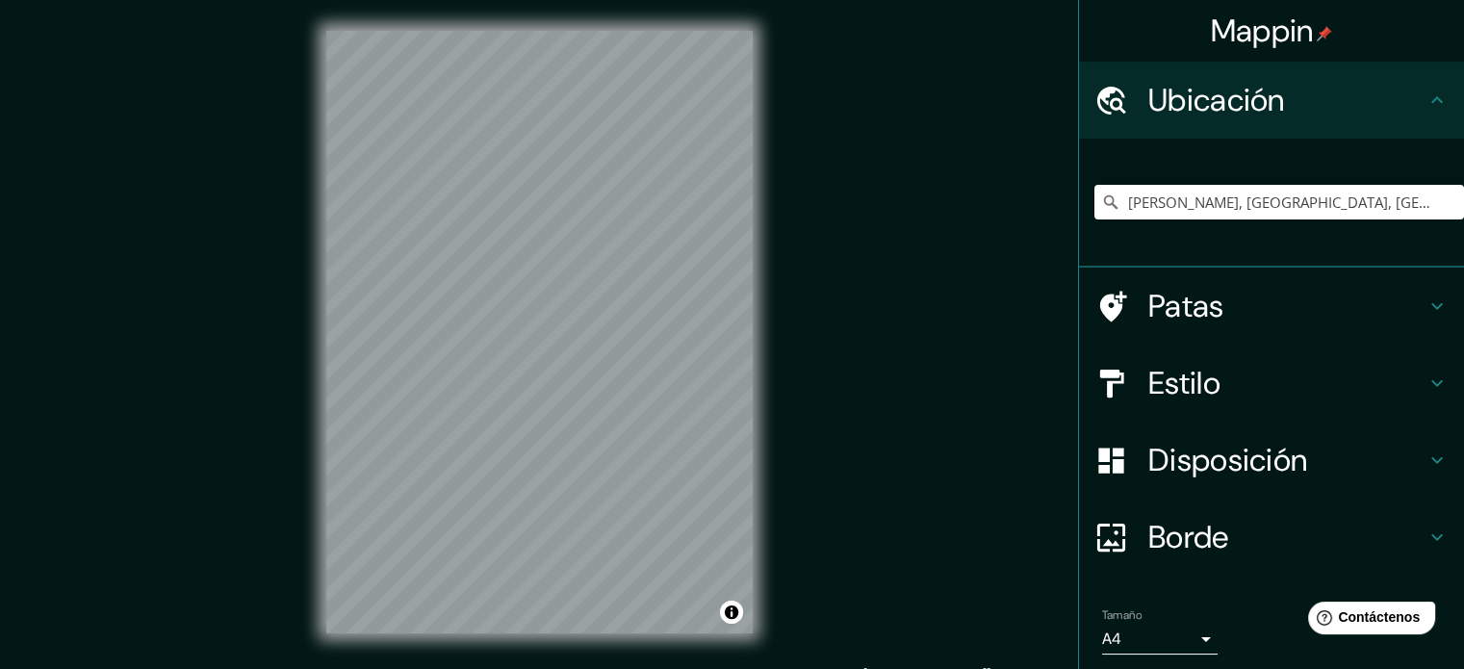
click at [1219, 381] on h4 "Estilo" at bounding box center [1286, 383] width 277 height 38
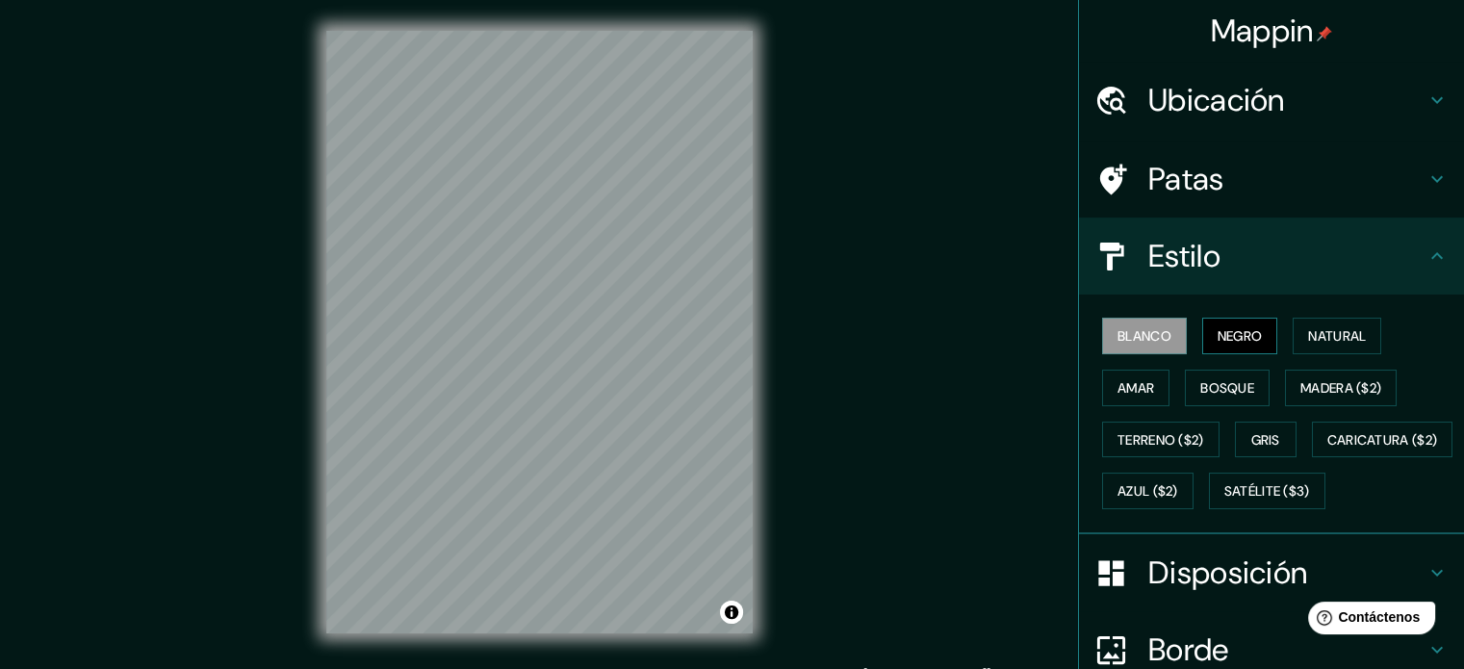
click at [1255, 334] on button "Negro" at bounding box center [1240, 336] width 76 height 37
click at [574, 0] on html "Mappin Ubicación Tenango de Arista, Estado de México, México Patas Estilo Blanc…" at bounding box center [732, 334] width 1464 height 669
